Goal: Task Accomplishment & Management: Complete application form

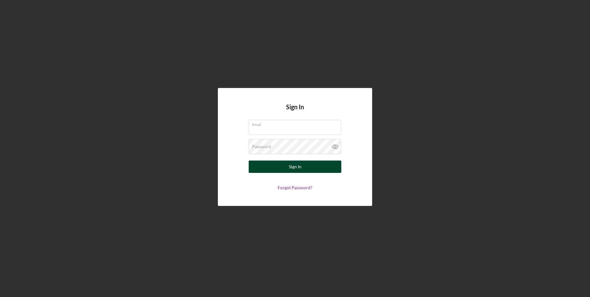
type input "[EMAIL_ADDRESS][DOMAIN_NAME]"
click at [290, 162] on div "Sign In" at bounding box center [295, 166] width 13 height 12
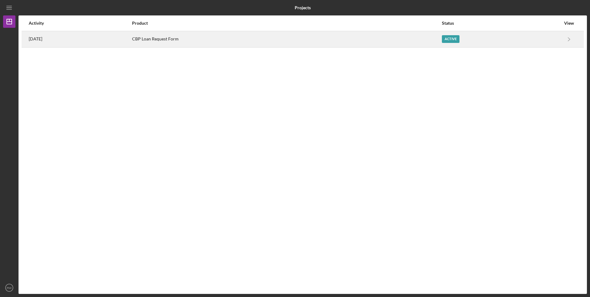
click at [438, 39] on div "CBP Loan Request Form" at bounding box center [286, 38] width 309 height 15
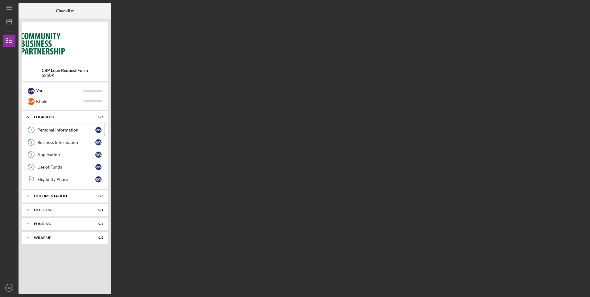
click at [76, 130] on div "Personal Information" at bounding box center [66, 129] width 58 height 5
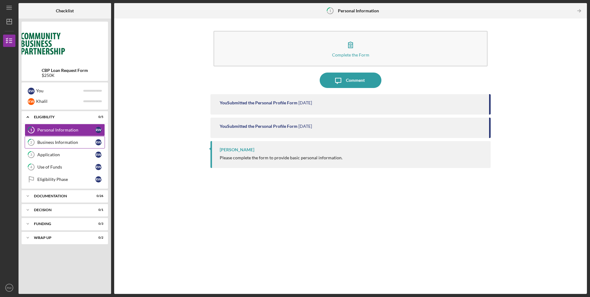
click at [55, 144] on div "Business Information" at bounding box center [66, 142] width 58 height 5
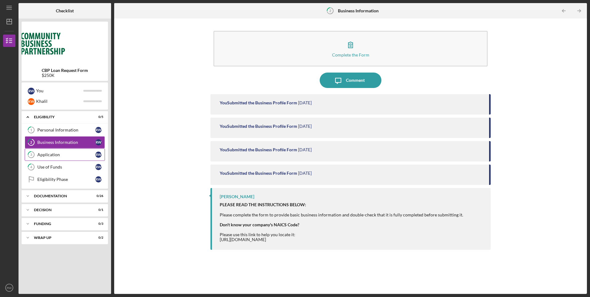
click at [64, 157] on div "Application" at bounding box center [66, 154] width 58 height 5
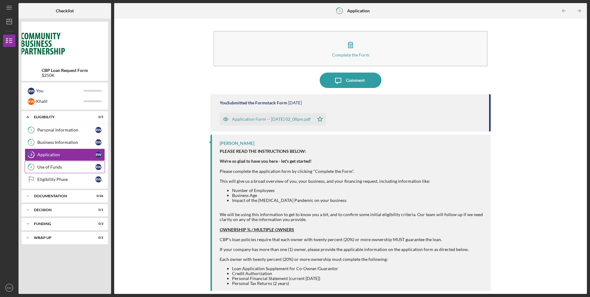
click at [72, 167] on div "Use of Funds" at bounding box center [66, 166] width 58 height 5
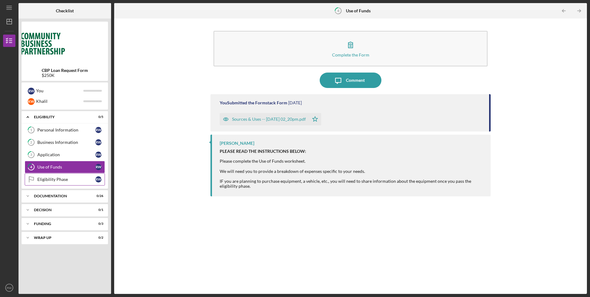
click at [72, 177] on div "Eligibility Phase" at bounding box center [66, 179] width 58 height 5
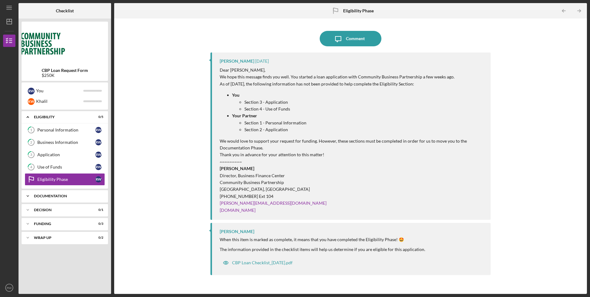
click at [62, 199] on div "Icon/Expander Documentation 0 / 26" at bounding box center [65, 196] width 86 height 12
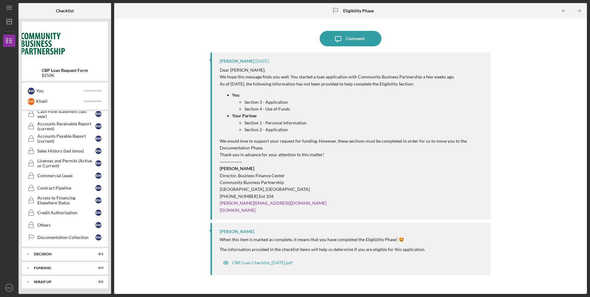
scroll to position [281, 0]
click at [66, 252] on div "Decision" at bounding box center [67, 253] width 66 height 4
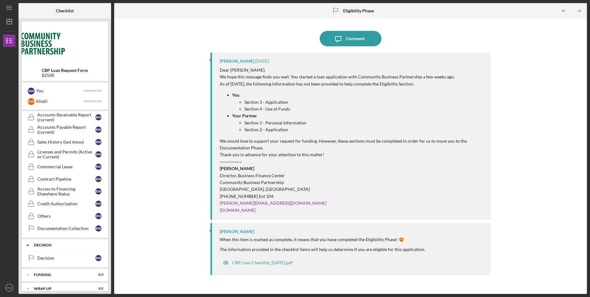
scroll to position [296, 0]
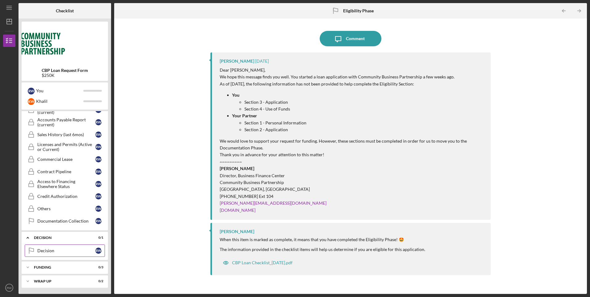
click at [61, 253] on link "Decision Decision R W" at bounding box center [65, 250] width 80 height 12
